Goal: Information Seeking & Learning: Learn about a topic

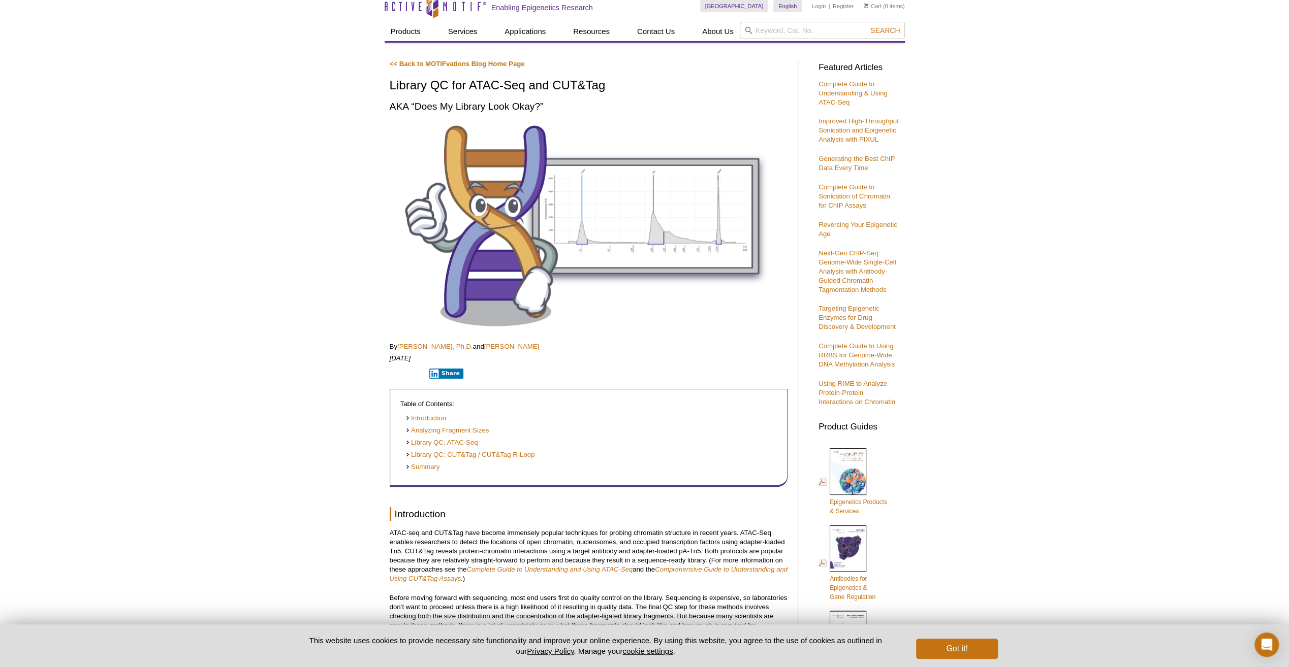
scroll to position [51, 0]
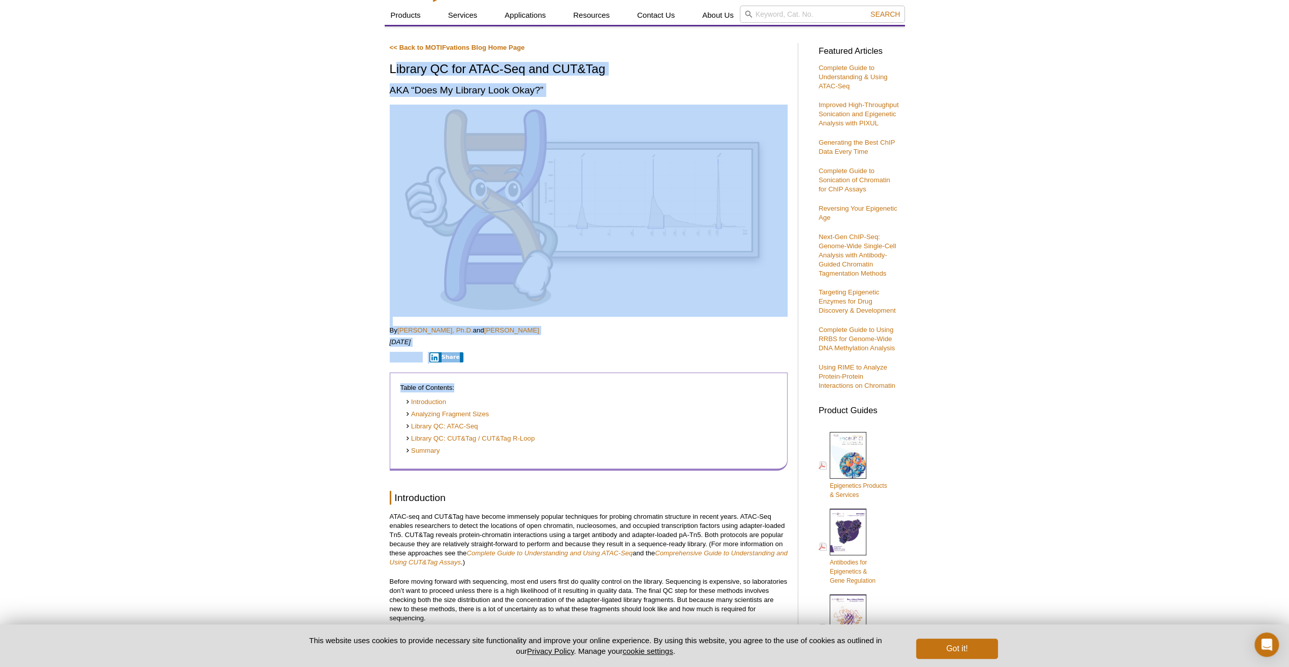
copy div "ibrary QC for ATAC-Seq and CUT&Tag AKA “Does My Library Look Okay?” By [PERSON_…"
drag, startPoint x: 393, startPoint y: 67, endPoint x: 656, endPoint y: 390, distance: 416.7
drag, startPoint x: 656, startPoint y: 390, endPoint x: 579, endPoint y: 343, distance: 90.0
click at [580, 344] on p "[DATE]" at bounding box center [589, 342] width 398 height 9
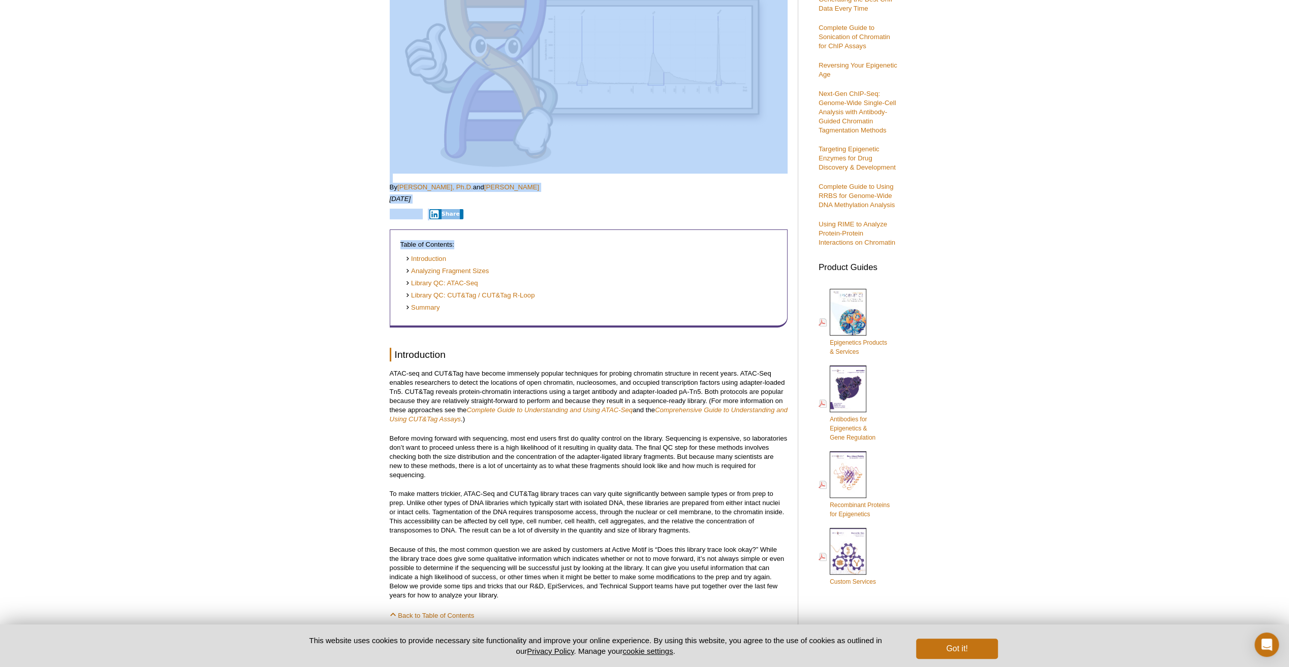
scroll to position [203, 0]
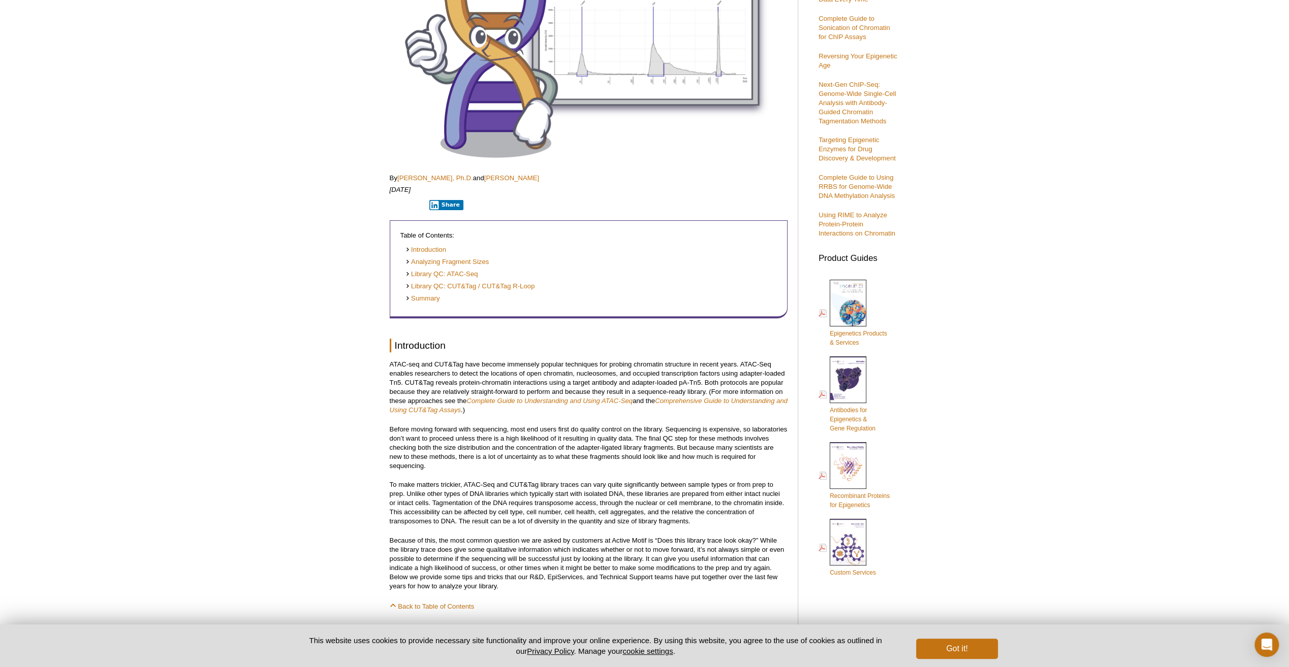
click at [524, 369] on p "ATAC-seq and CUT&Tag have become immensely popular techniques for probing chrom…" at bounding box center [589, 387] width 398 height 55
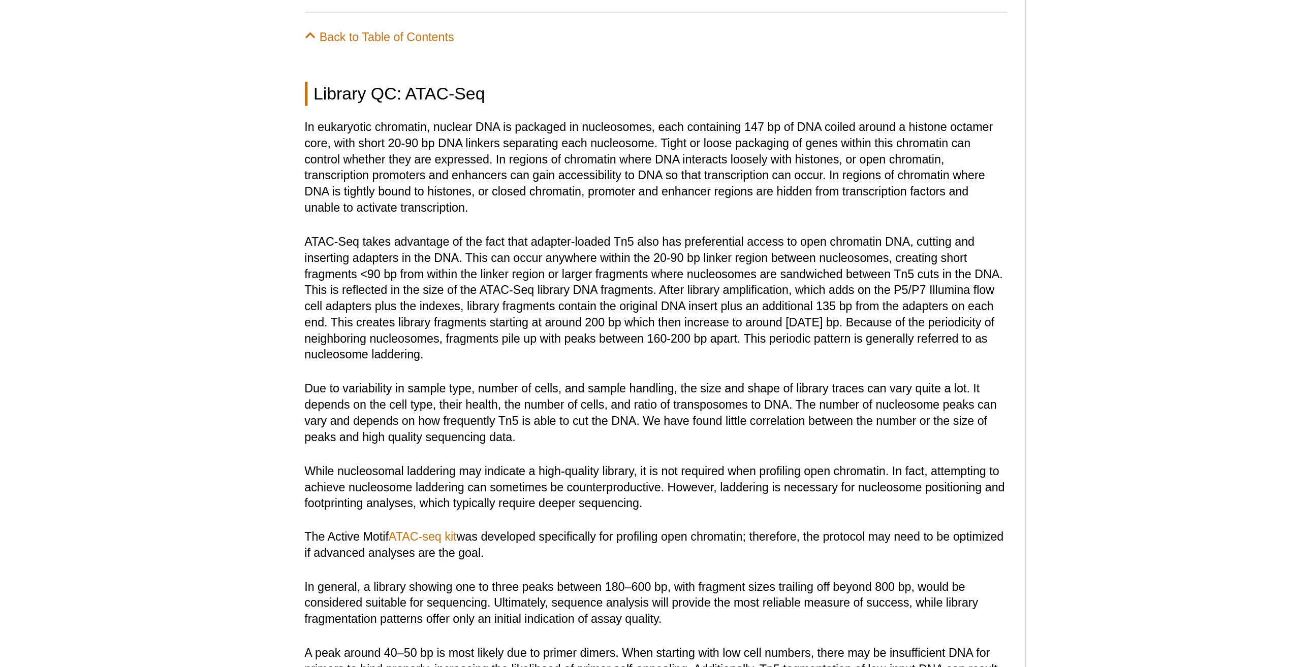
scroll to position [1036, 0]
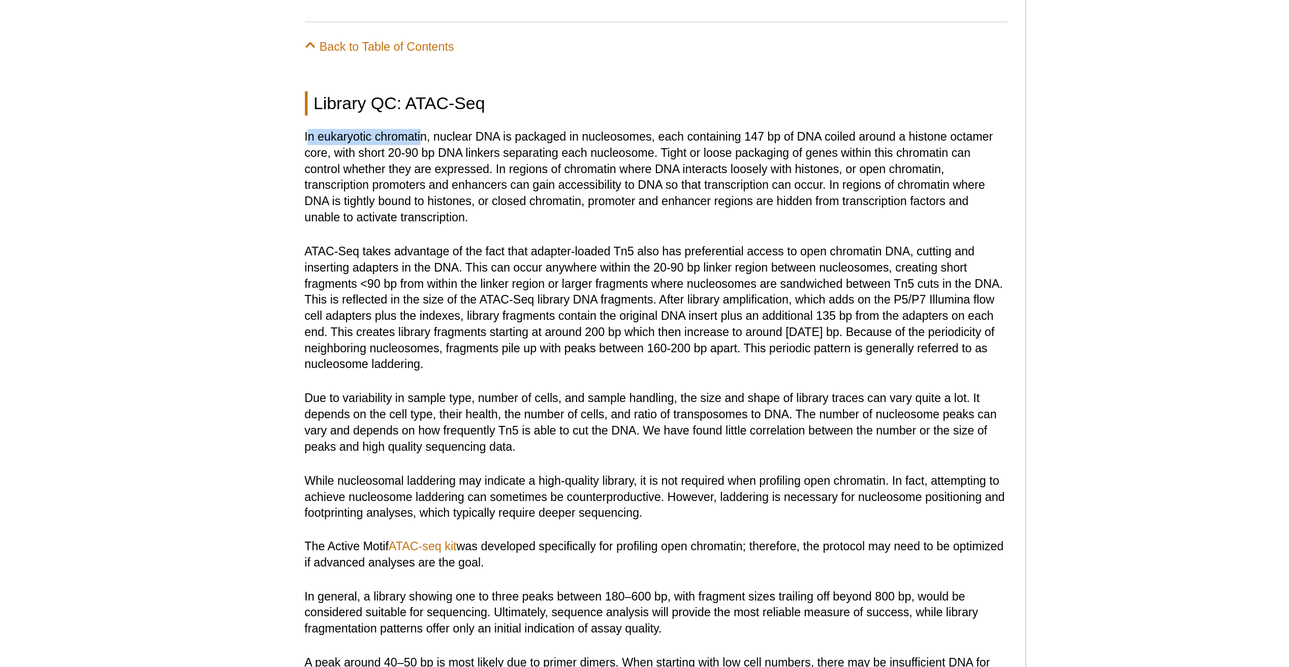
copy p "n eukaryotic chromati"
drag, startPoint x: 391, startPoint y: 69, endPoint x: 456, endPoint y: 66, distance: 64.6
click at [456, 73] on p "In eukaryotic chromatin, nuclear DNA is packaged in nucleosomes, each containin…" at bounding box center [589, 100] width 398 height 55
drag, startPoint x: 456, startPoint y: 66, endPoint x: 531, endPoint y: 82, distance: 76.9
click at [531, 82] on p "In eukaryotic chromatin, nuclear DNA is packaged in nucleosomes, each containin…" at bounding box center [589, 100] width 398 height 55
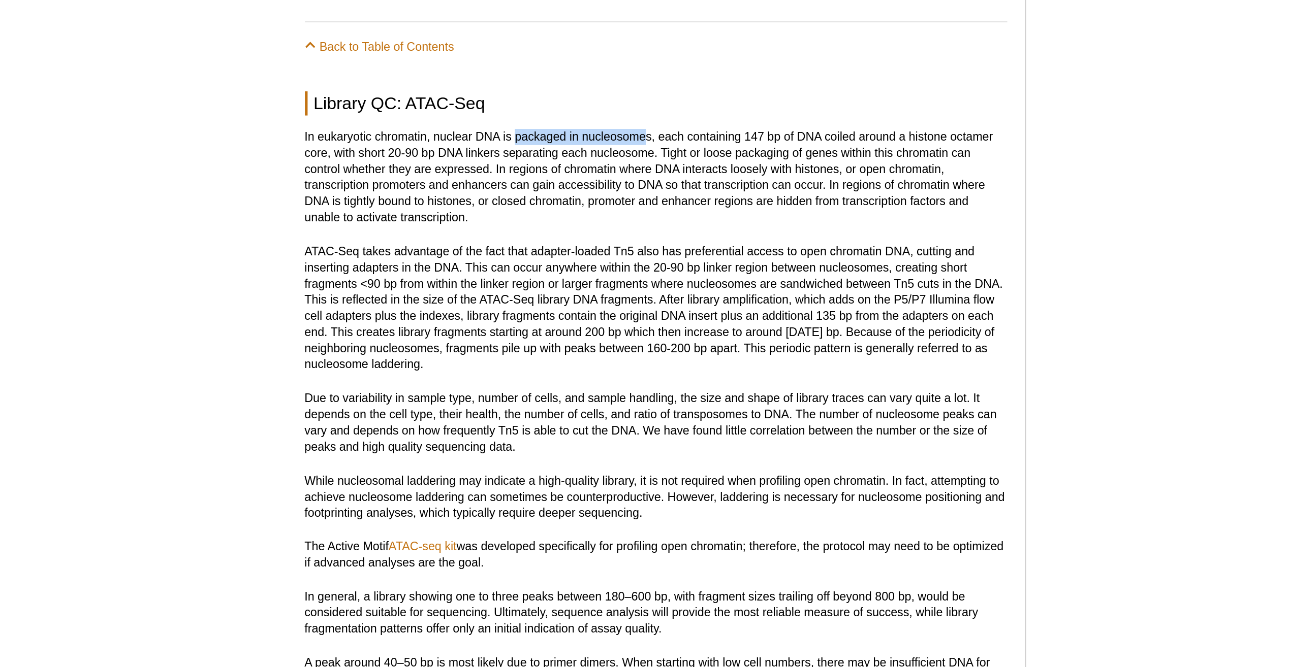
copy p "packaged in nucleosome"
drag, startPoint x: 507, startPoint y: 67, endPoint x: 581, endPoint y: 68, distance: 73.2
click at [581, 73] on p "In eukaryotic chromatin, nuclear DNA is packaged in nucleosomes, each containin…" at bounding box center [589, 100] width 398 height 55
copy p "adapter-loaded Tn5"
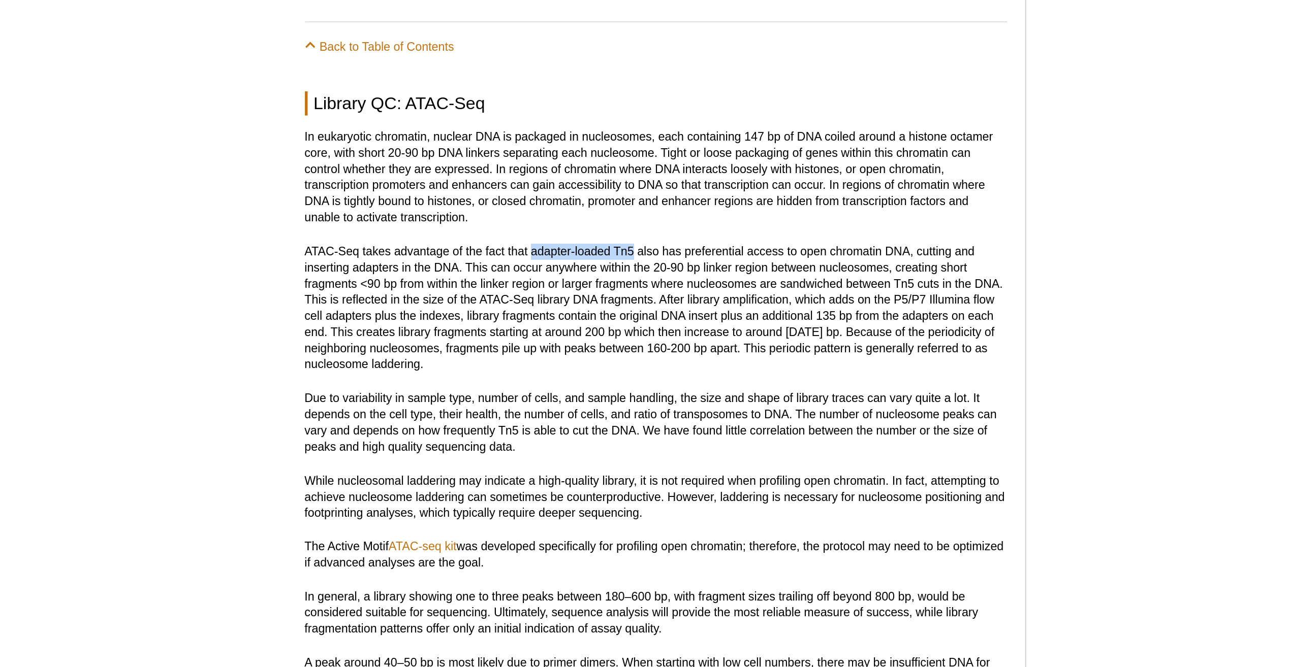
drag, startPoint x: 518, startPoint y: 132, endPoint x: 576, endPoint y: 132, distance: 57.9
click at [576, 138] on p "ATAC-Seq takes advantage of the fact that adapter-loaded Tn5 also has preferent…" at bounding box center [589, 174] width 398 height 73
drag, startPoint x: 576, startPoint y: 132, endPoint x: 642, endPoint y: 152, distance: 68.9
click at [642, 152] on p "ATAC-Seq takes advantage of the fact that adapter-loaded Tn5 also has preferent…" at bounding box center [589, 174] width 398 height 73
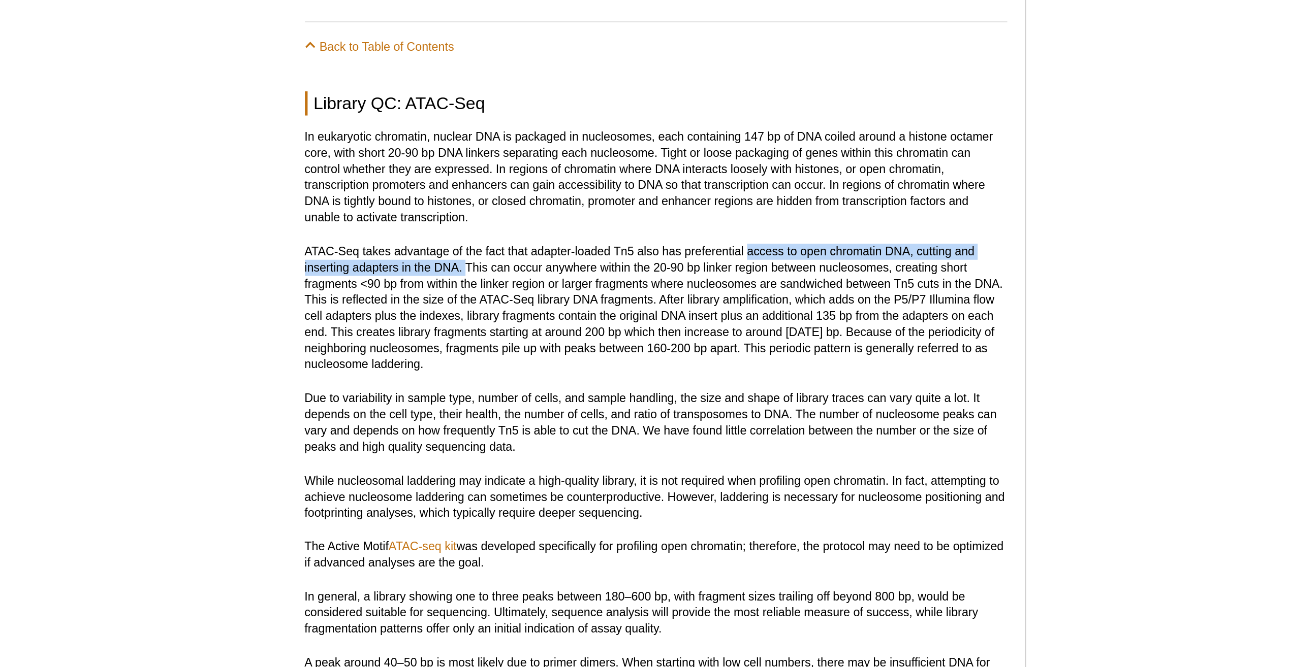
copy p "access to open chromatin DNA, cutting and inserting adapters in the DNA."
drag, startPoint x: 640, startPoint y: 132, endPoint x: 482, endPoint y: 141, distance: 158.8
click at [482, 141] on p "ATAC-Seq takes advantage of the fact that adapter-loaded Tn5 also has preferent…" at bounding box center [589, 174] width 398 height 73
drag, startPoint x: 482, startPoint y: 141, endPoint x: 556, endPoint y: 150, distance: 74.7
click at [556, 150] on p "ATAC-Seq takes advantage of the fact that adapter-loaded Tn5 also has preferent…" at bounding box center [589, 174] width 398 height 73
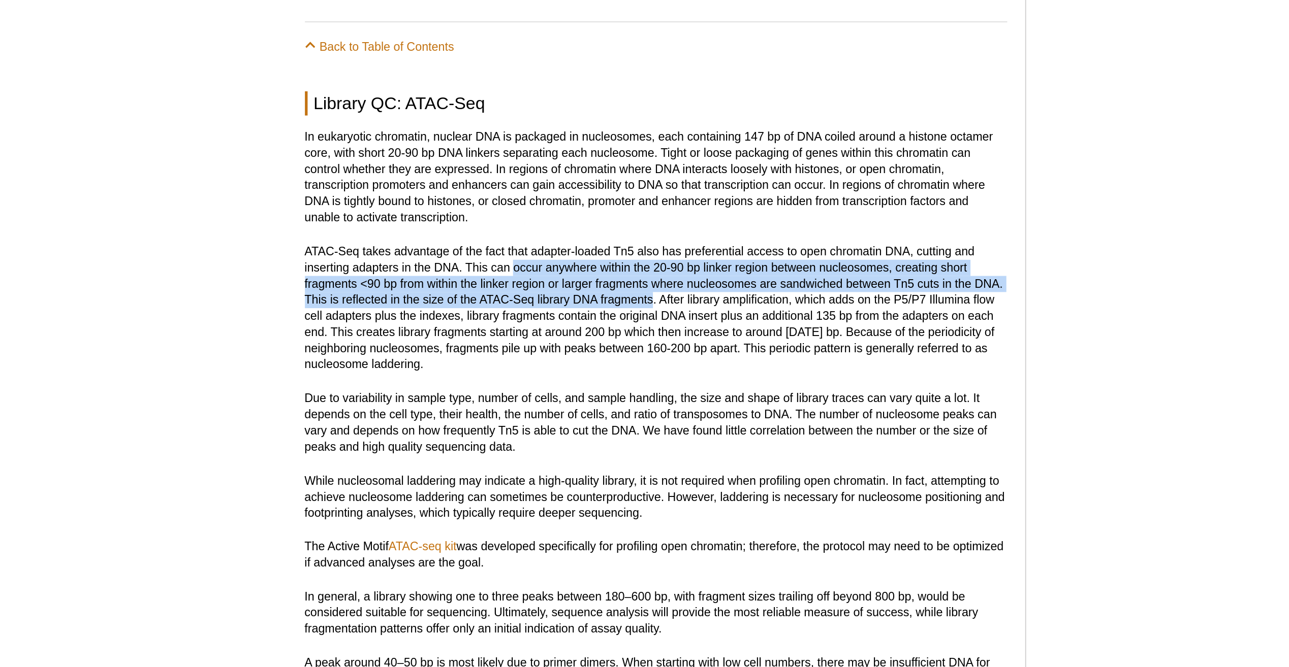
copy p "occur anywhere within the 20-90 bp linker region between nucleosomes, creating …"
drag, startPoint x: 508, startPoint y: 142, endPoint x: 587, endPoint y: 166, distance: 81.6
click at [587, 166] on p "ATAC-Seq takes advantage of the fact that adapter-loaded Tn5 also has preferent…" at bounding box center [589, 174] width 398 height 73
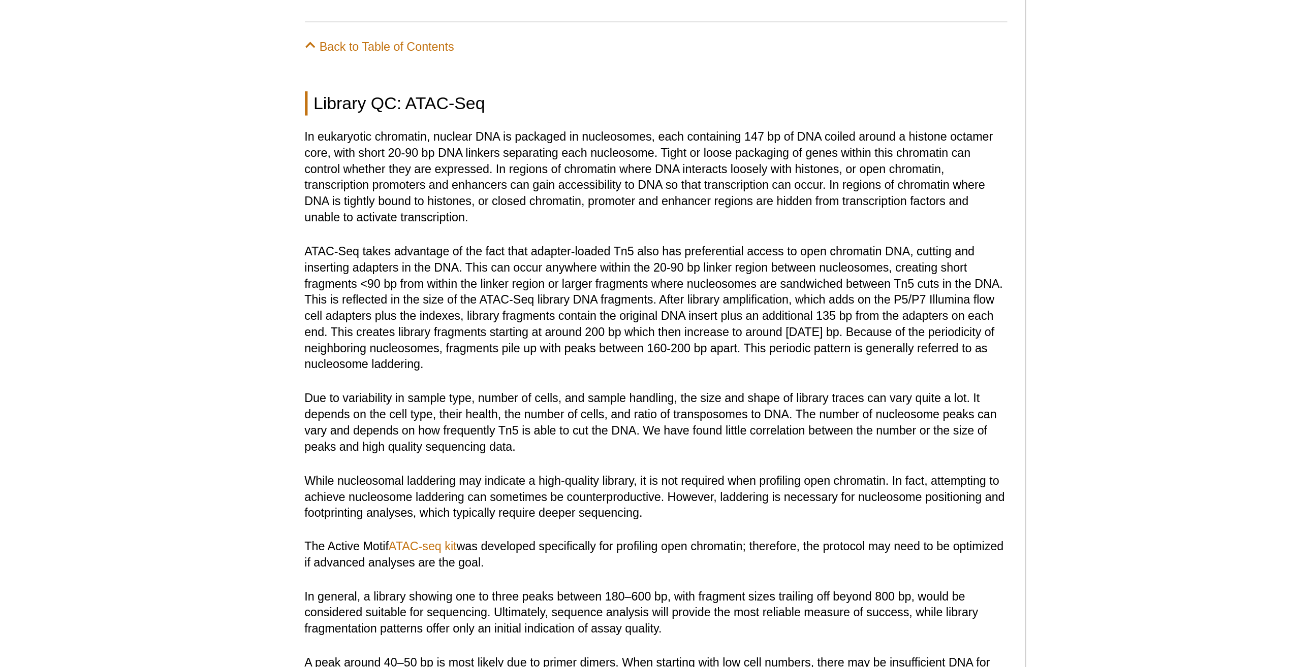
click at [575, 181] on p "ATAC-Seq takes advantage of the fact that adapter-loaded Tn5 also has preferent…" at bounding box center [589, 174] width 398 height 73
copy p "After library amplification"
drag, startPoint x: 590, startPoint y: 161, endPoint x: 663, endPoint y: 161, distance: 72.6
click at [663, 161] on p "ATAC-Seq takes advantage of the fact that adapter-loaded Tn5 also has preferent…" at bounding box center [589, 174] width 398 height 73
drag, startPoint x: 663, startPoint y: 161, endPoint x: 629, endPoint y: 176, distance: 36.8
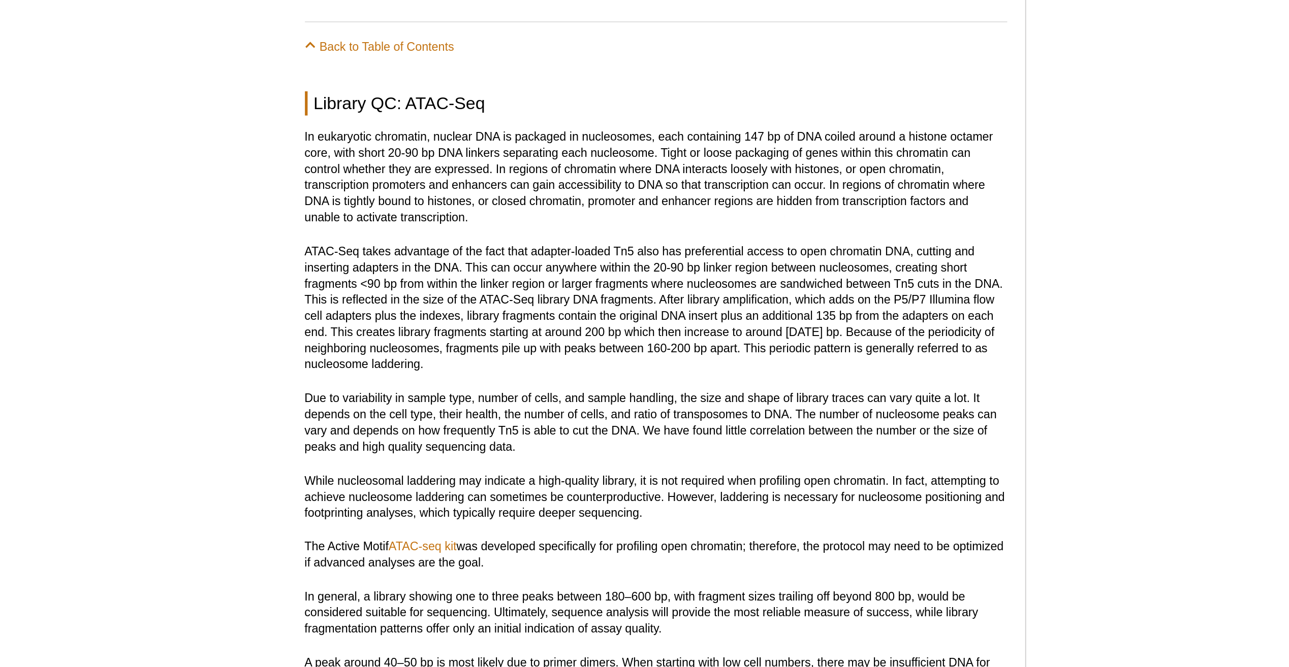
click at [630, 176] on p "ATAC-Seq takes advantage of the fact that adapter-loaded Tn5 also has preferent…" at bounding box center [589, 174] width 398 height 73
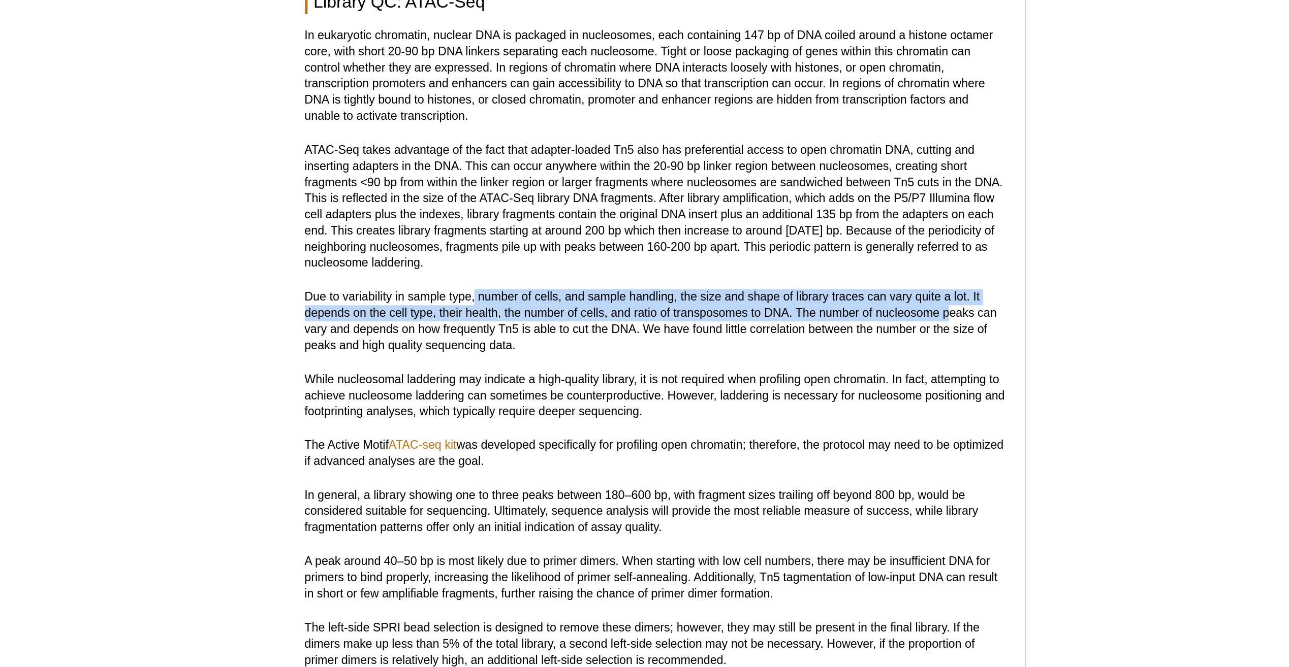
copy p "number of cells, and sample handling, the size and shape of library traces can …"
drag, startPoint x: 487, startPoint y: 216, endPoint x: 754, endPoint y: 222, distance: 267.8
click at [754, 222] on p "Due to variability in sample type, number of cells, and sample handling, the si…" at bounding box center [589, 239] width 398 height 37
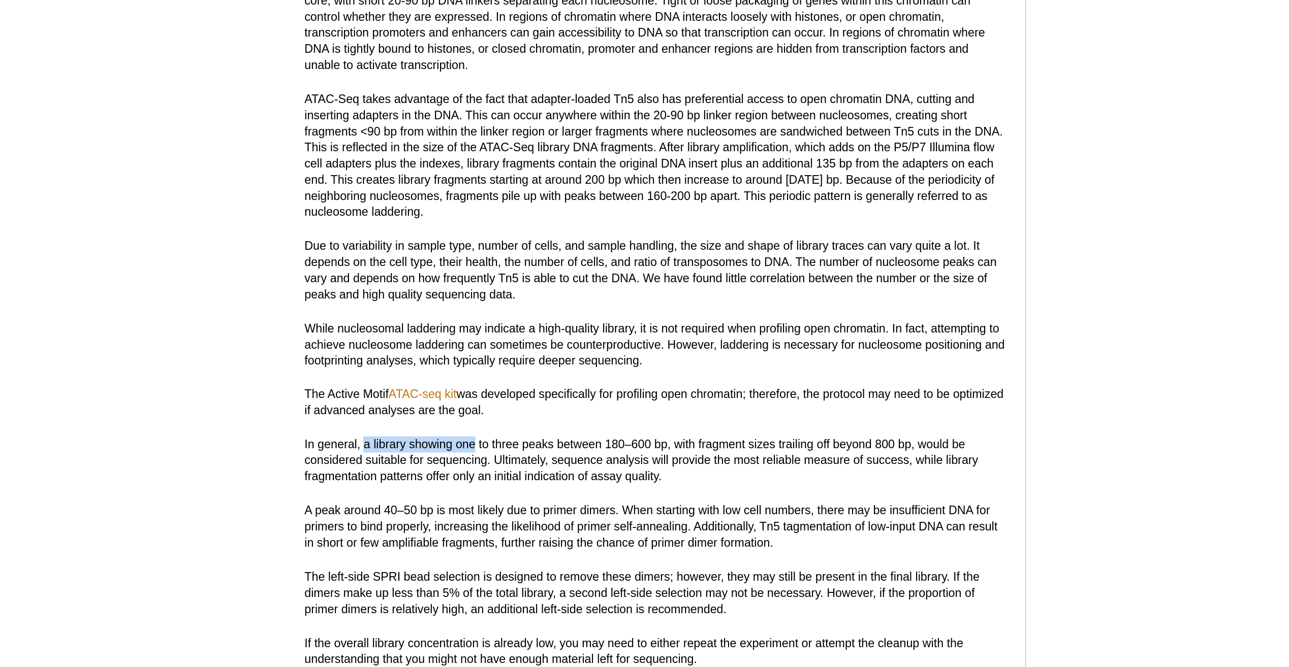
copy p "a library showing one"
drag, startPoint x: 423, startPoint y: 329, endPoint x: 485, endPoint y: 329, distance: 62.0
click at [485, 334] on p "In general, a library showing one to three peaks between 180–600 bp, with fragm…" at bounding box center [589, 347] width 398 height 27
click at [533, 350] on p "In general, a library showing one to three peaks between 180–600 bp, with fragm…" at bounding box center [589, 347] width 398 height 27
copy p "three peaks between 180–600 bp"
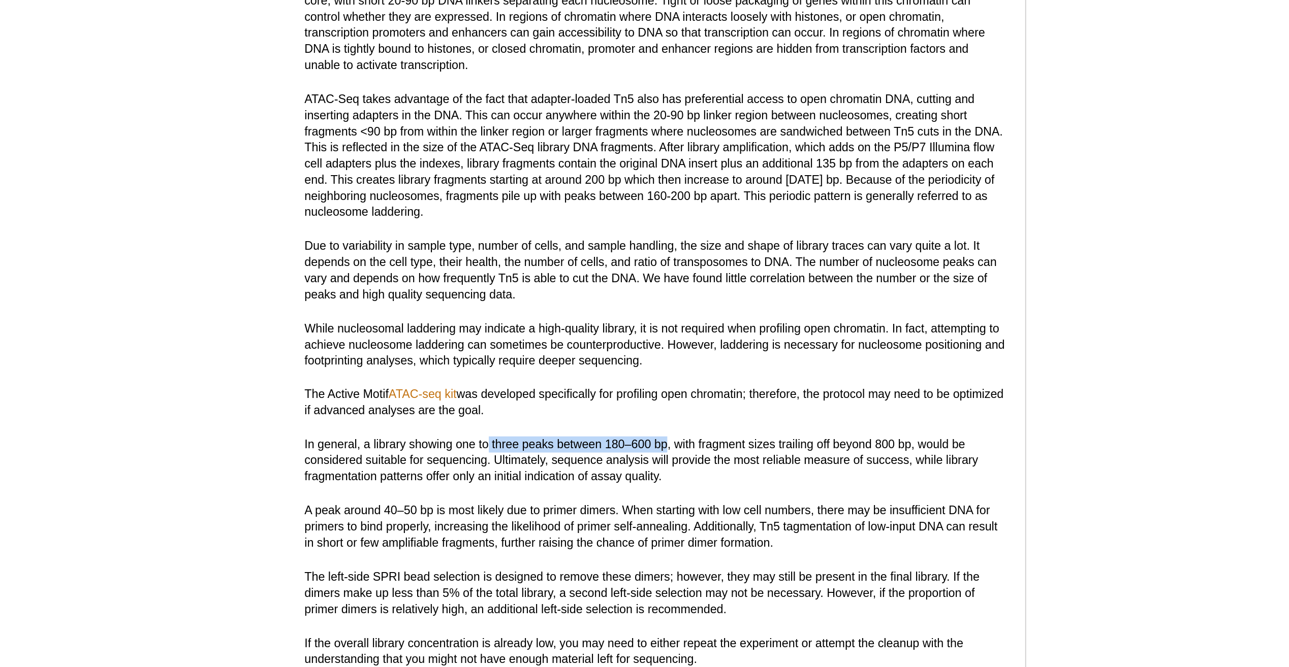
drag, startPoint x: 493, startPoint y: 326, endPoint x: 595, endPoint y: 328, distance: 102.1
click at [595, 334] on p "In general, a library showing one to three peaks between 180–600 bp, with fragm…" at bounding box center [589, 347] width 398 height 27
drag, startPoint x: 595, startPoint y: 328, endPoint x: 595, endPoint y: 302, distance: 25.9
click at [595, 305] on p "The Active Motif ATAC-seq kit was developed specifically for profiling open chr…" at bounding box center [589, 314] width 398 height 18
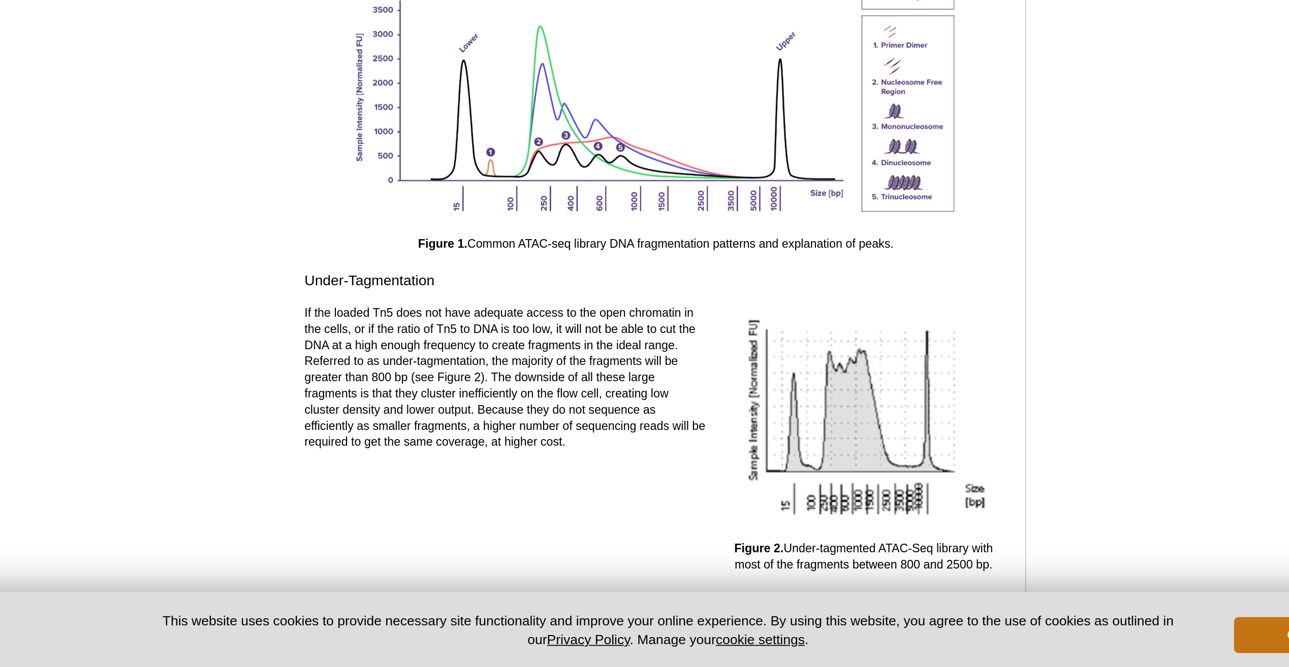
scroll to position [1264, 0]
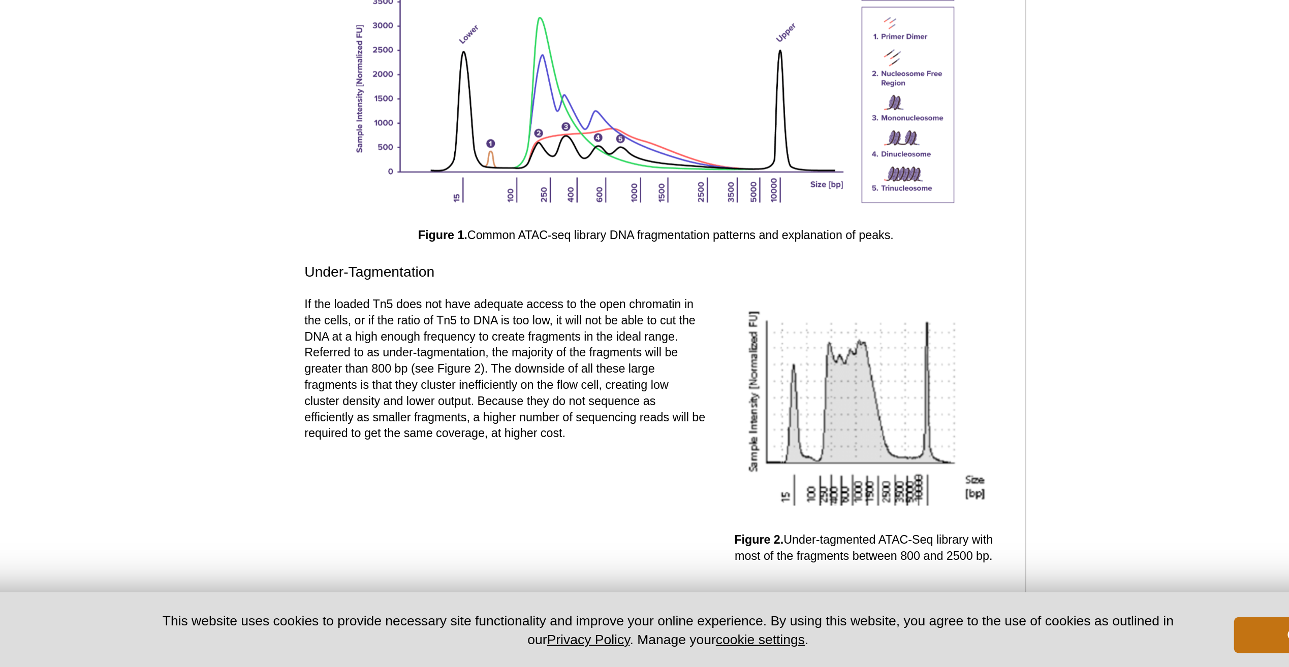
drag, startPoint x: 430, startPoint y: 452, endPoint x: 516, endPoint y: 453, distance: 86.4
click at [516, 457] on p "If the loaded Tn5 does not have adequate access to the open chromatin in the ce…" at bounding box center [504, 498] width 228 height 82
drag, startPoint x: 428, startPoint y: 450, endPoint x: 603, endPoint y: 455, distance: 175.8
click at [603, 457] on p "If the loaded Tn5 does not have adequate access to the open chromatin in the ce…" at bounding box center [504, 498] width 228 height 82
drag, startPoint x: 603, startPoint y: 455, endPoint x: 540, endPoint y: 467, distance: 64.8
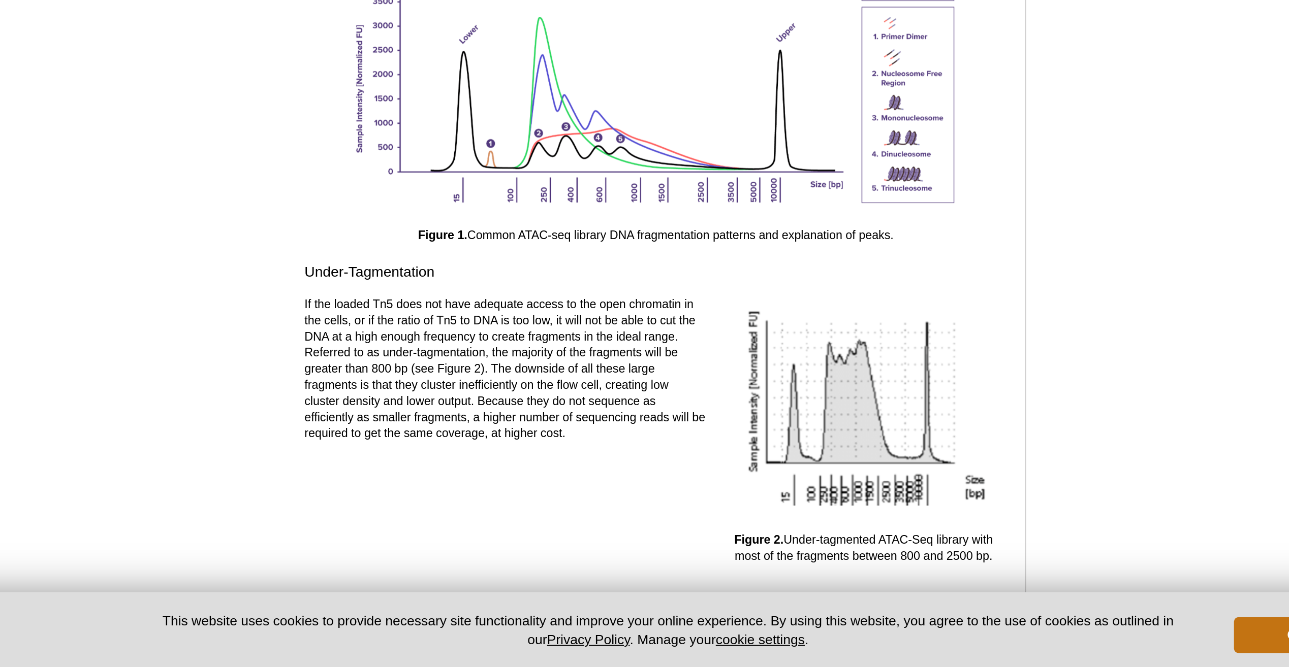
click at [540, 467] on p "If the loaded Tn5 does not have adequate access to the open chromatin in the ce…" at bounding box center [504, 498] width 228 height 82
